Goal: Information Seeking & Learning: Learn about a topic

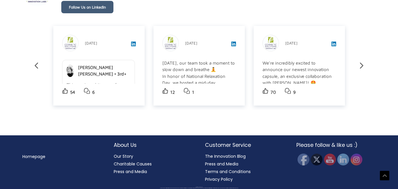
scroll to position [1265, 0]
click at [132, 44] on icon "View post on LinkedIn" at bounding box center [133, 44] width 5 height 5
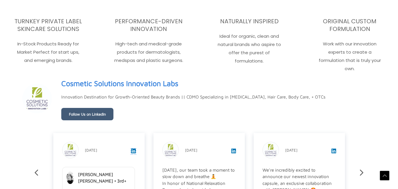
scroll to position [970, 0]
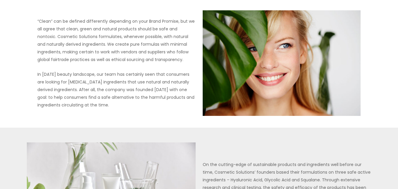
scroll to position [88, 0]
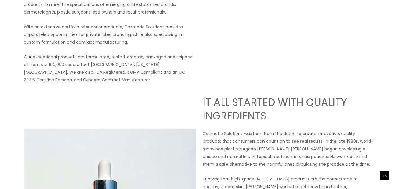
scroll to position [236, 0]
